Goal: Task Accomplishment & Management: Use online tool/utility

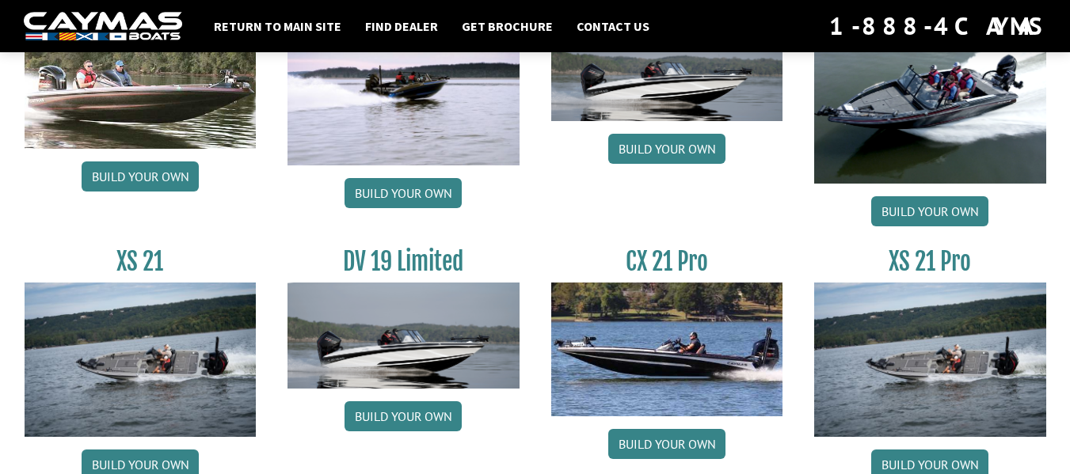
scroll to position [2043, 0]
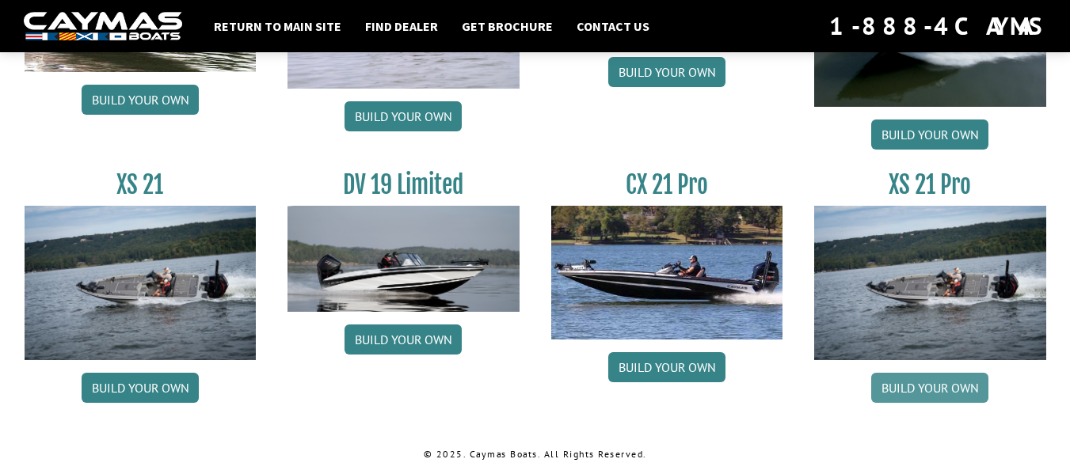
click at [960, 397] on link "Build your own" at bounding box center [929, 388] width 117 height 30
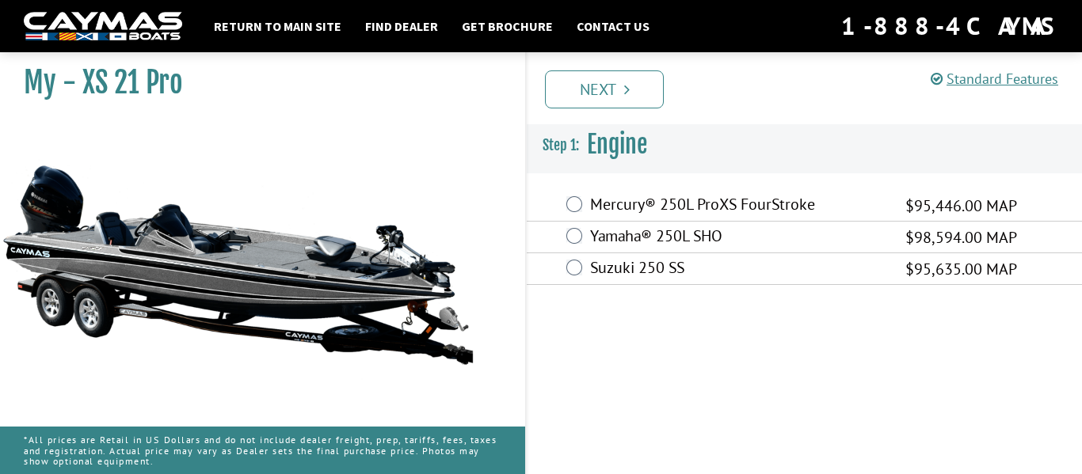
click at [708, 224] on div "Yamaha® 250L SHO $98,594.00 MAP" at bounding box center [804, 238] width 555 height 32
click at [639, 234] on label "Yamaha® 250L SHO" at bounding box center [737, 237] width 295 height 23
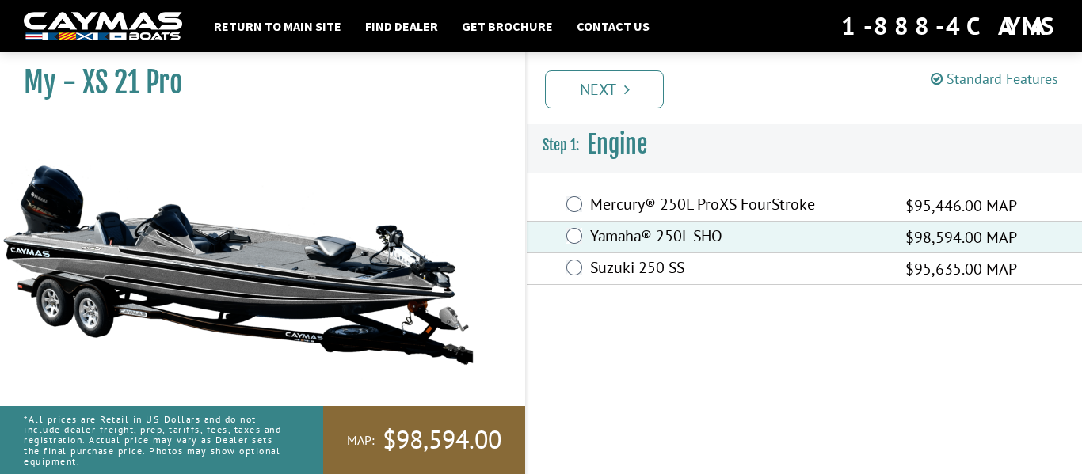
click at [702, 201] on label "Mercury® 250L ProXS FourStroke" at bounding box center [737, 206] width 295 height 23
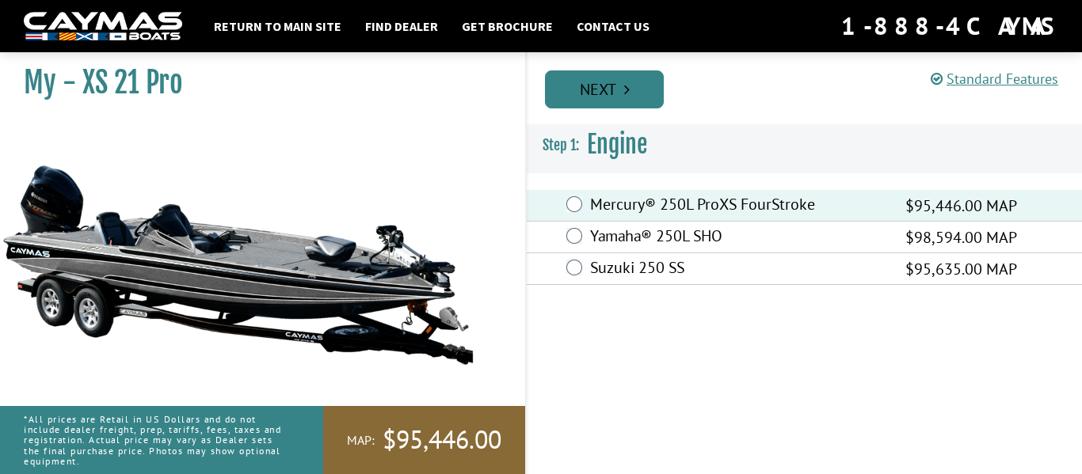
click at [646, 90] on link "Next" at bounding box center [604, 89] width 119 height 38
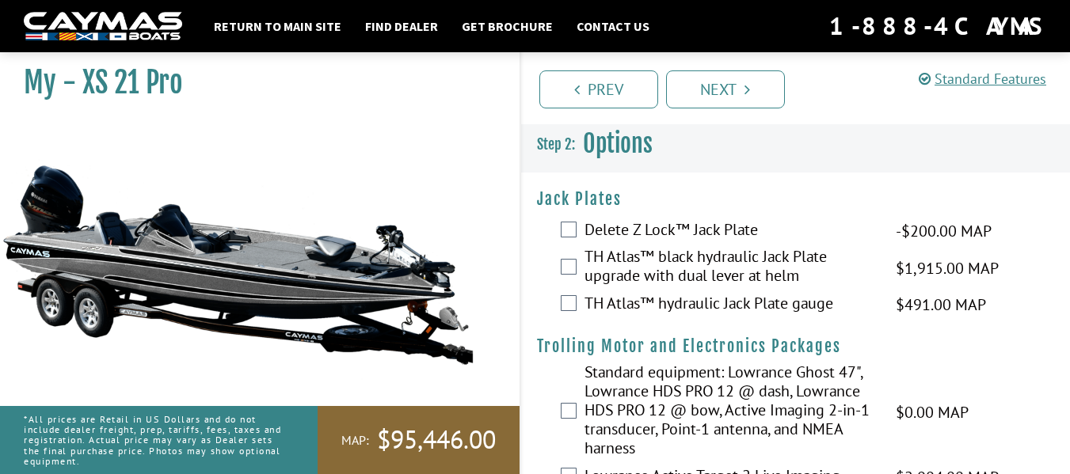
click at [340, 264] on img at bounding box center [237, 264] width 475 height 288
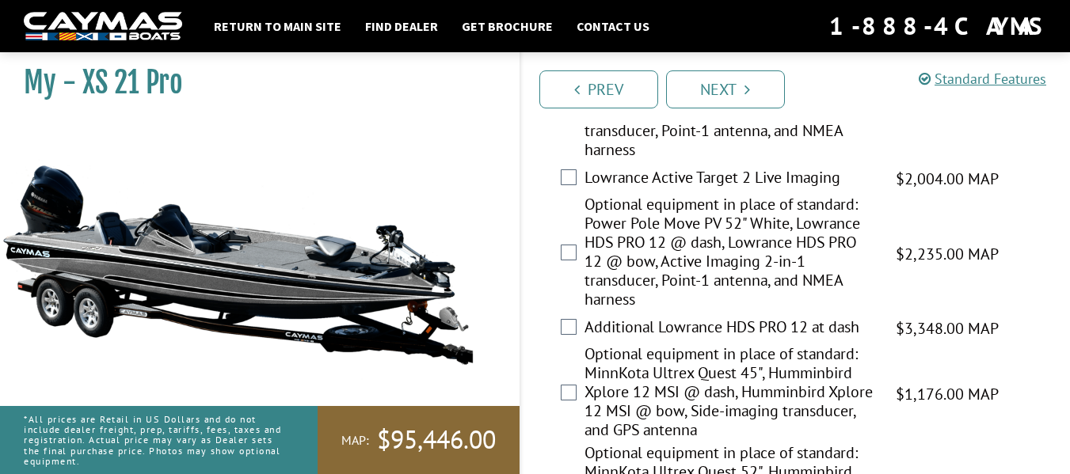
scroll to position [311, 0]
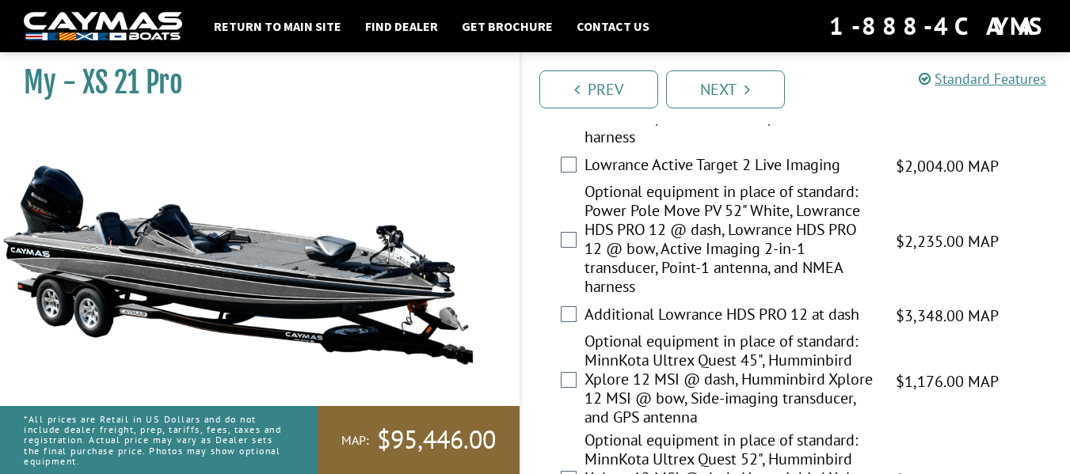
click at [760, 314] on label "Additional Lowrance HDS PRO 12 at dash" at bounding box center [729, 316] width 291 height 23
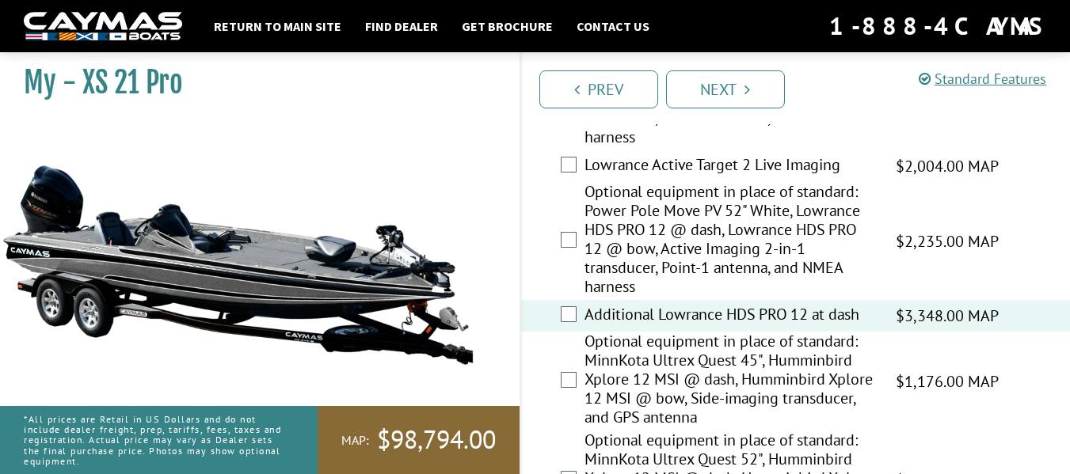
click at [771, 268] on label "Optional equipment in place of standard: Power Pole Move PV 52" White, Lowrance…" at bounding box center [729, 241] width 291 height 118
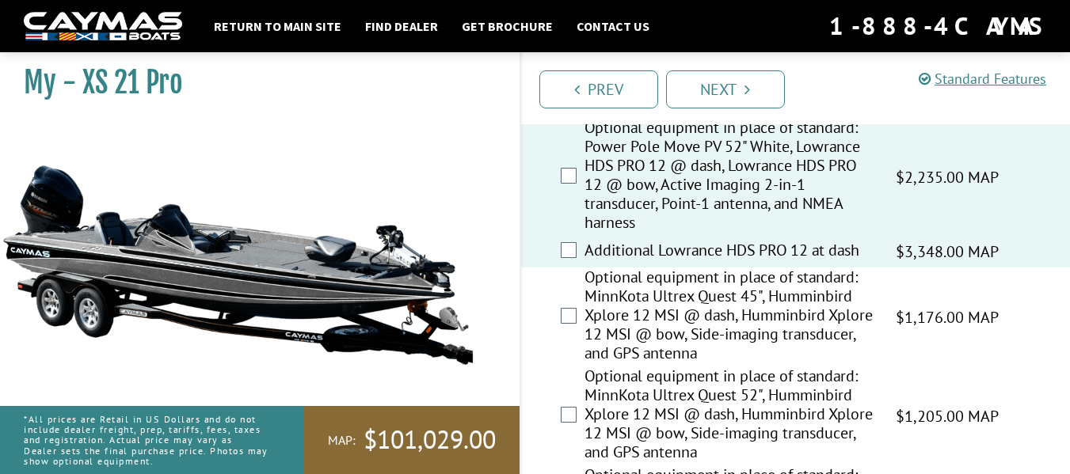
scroll to position [376, 0]
click at [713, 76] on link "Next" at bounding box center [725, 89] width 119 height 38
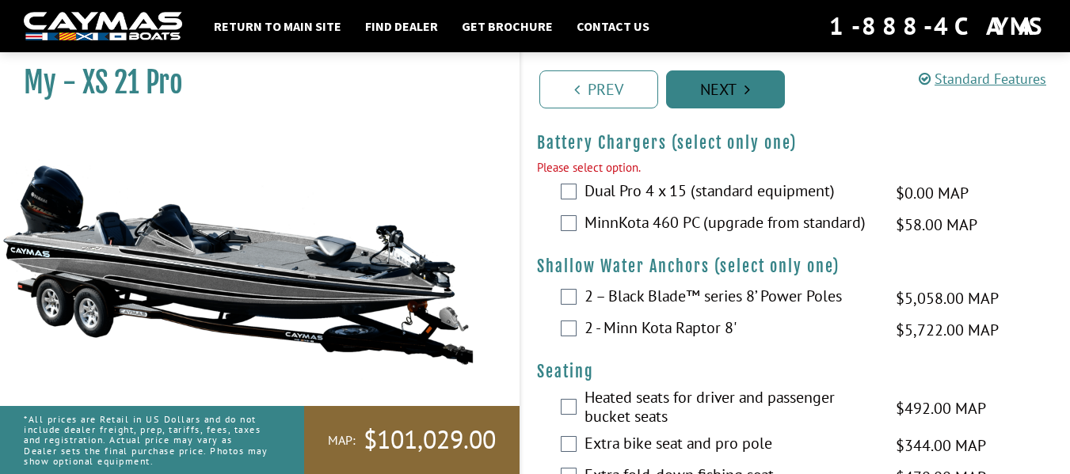
scroll to position [1332, 0]
click at [653, 229] on label "MinnKota 460 PC (upgrade from standard)" at bounding box center [729, 223] width 291 height 23
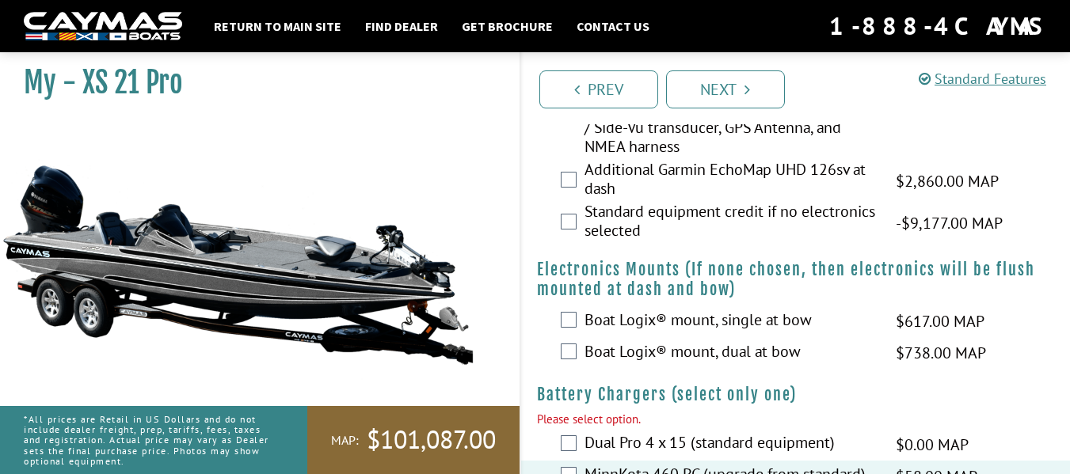
scroll to position [1078, 0]
click at [645, 355] on label "Boat Logix® mount, dual at bow" at bounding box center [729, 354] width 291 height 23
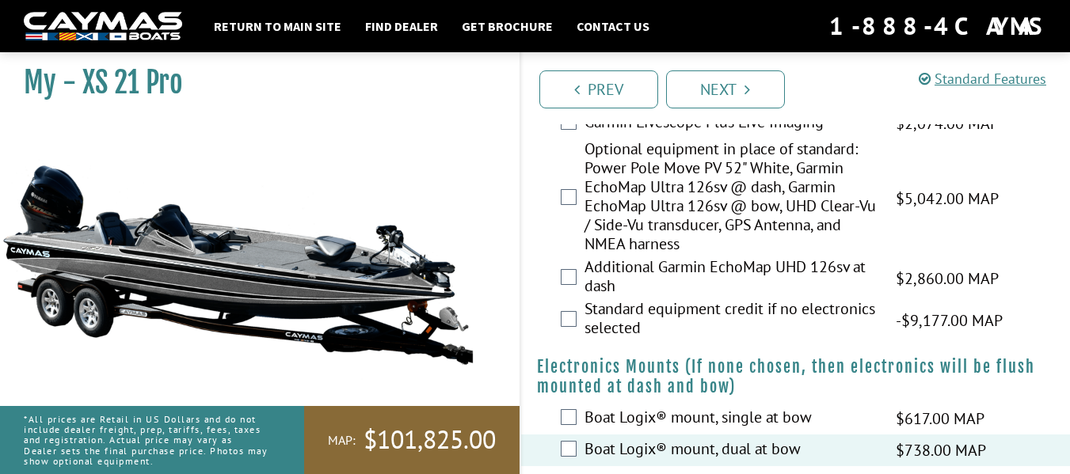
scroll to position [981, 0]
click at [718, 276] on label "Additional Garmin EchoMap UHD 126sv at dash" at bounding box center [729, 279] width 291 height 42
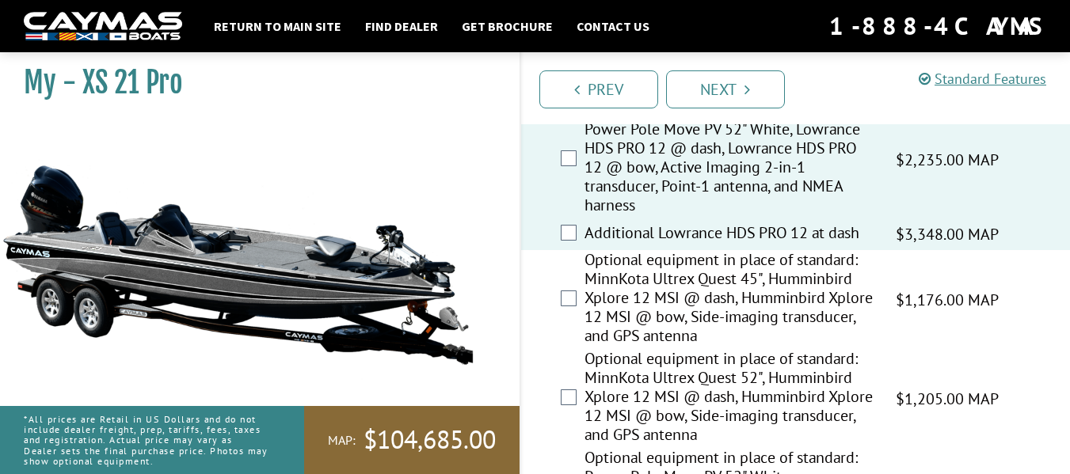
scroll to position [397, 0]
